Goal: Task Accomplishment & Management: Manage account settings

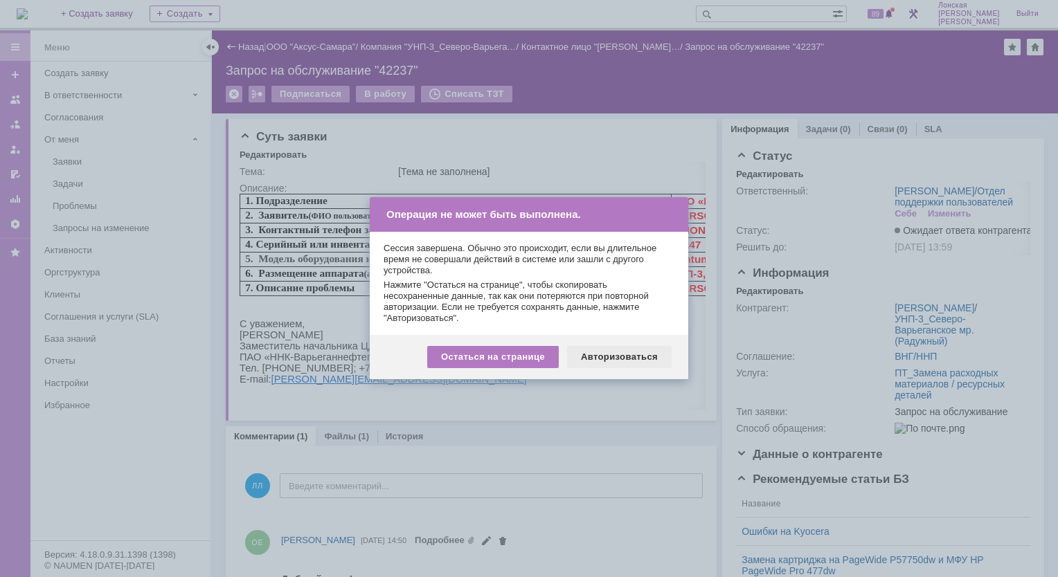
click at [586, 360] on div "Авторизоваться" at bounding box center [619, 357] width 105 height 22
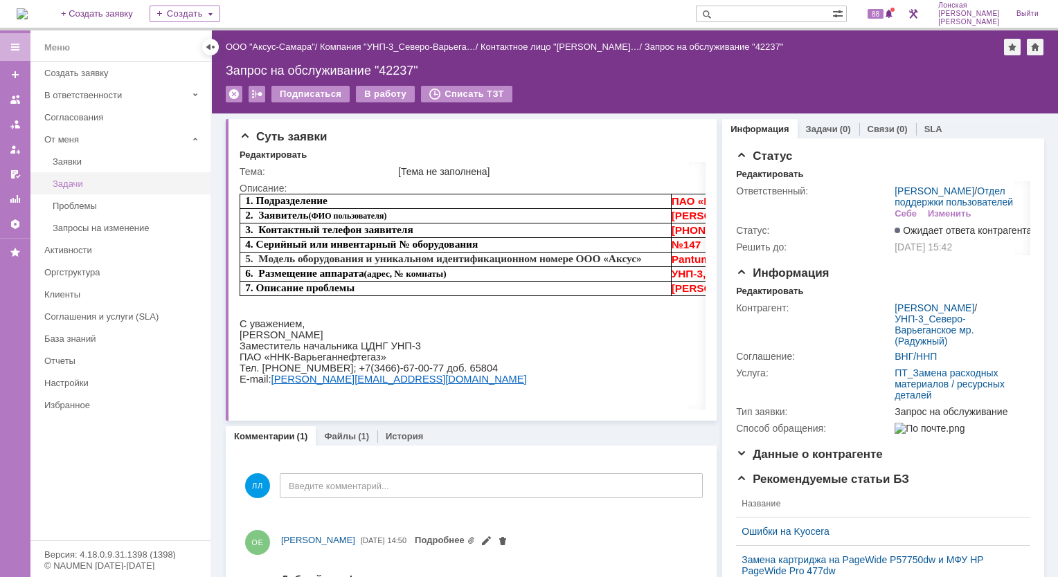
click at [86, 186] on div "Задачи" at bounding box center [128, 184] width 150 height 10
